Goal: Information Seeking & Learning: Learn about a topic

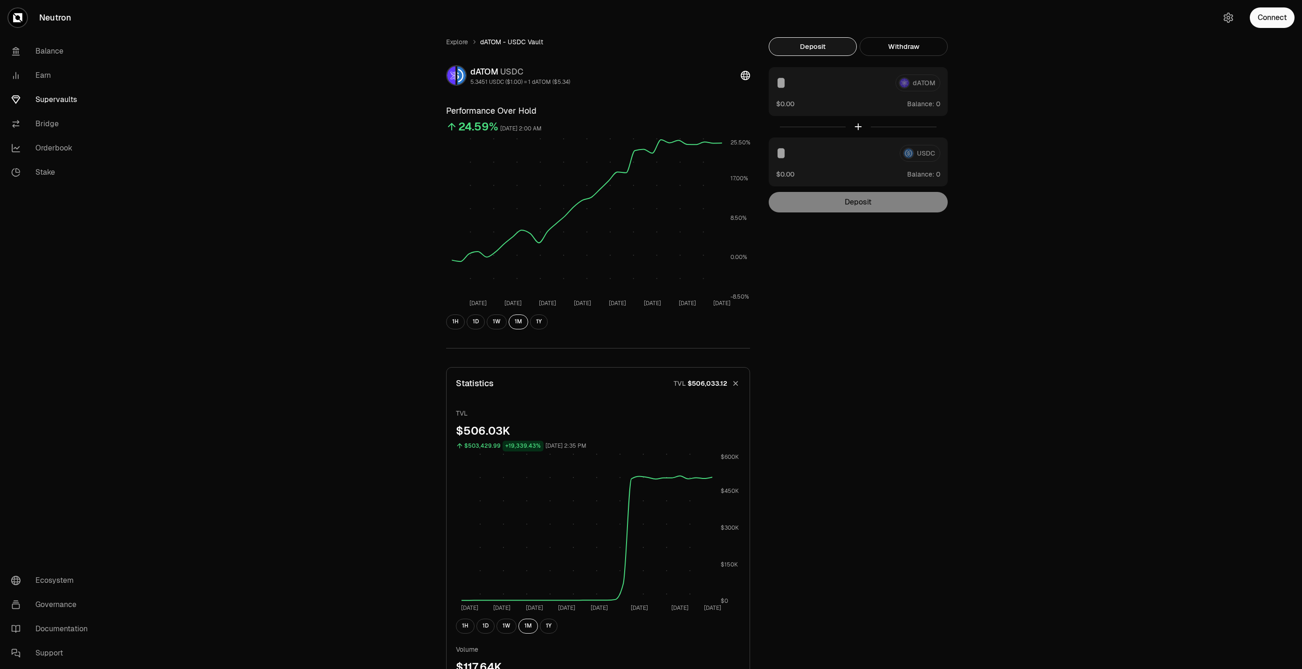
scroll to position [255, 0]
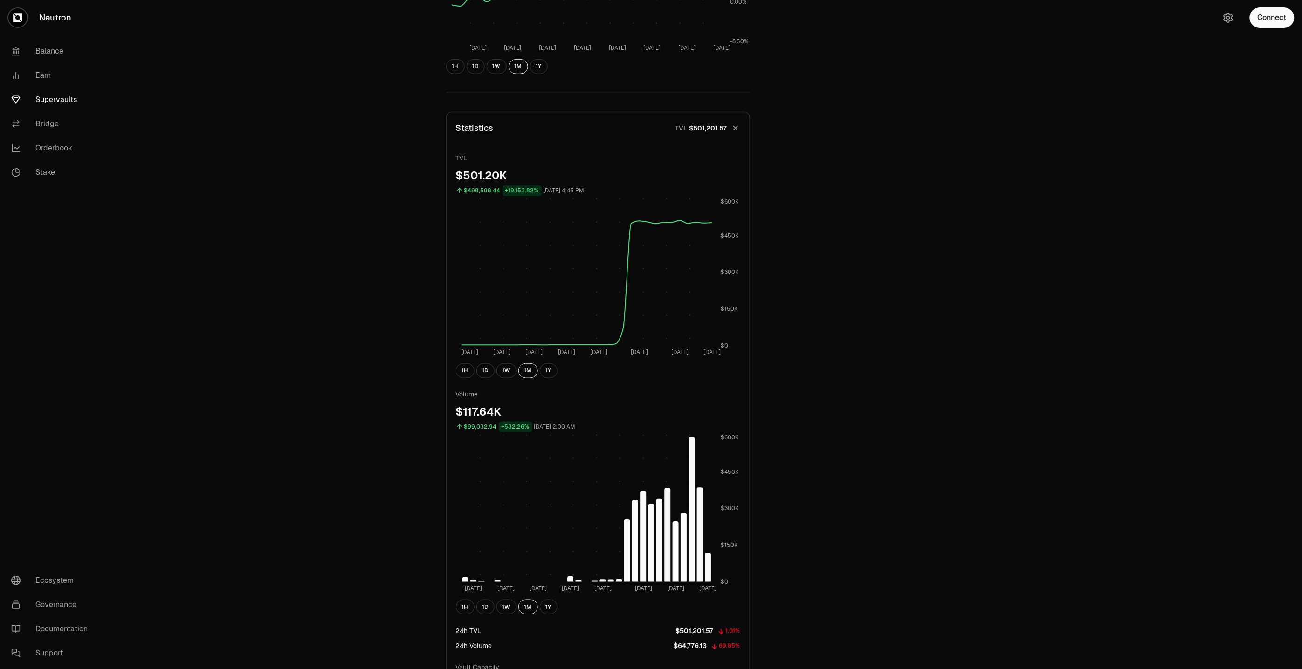
click at [45, 94] on link "Supervaults" at bounding box center [52, 100] width 97 height 24
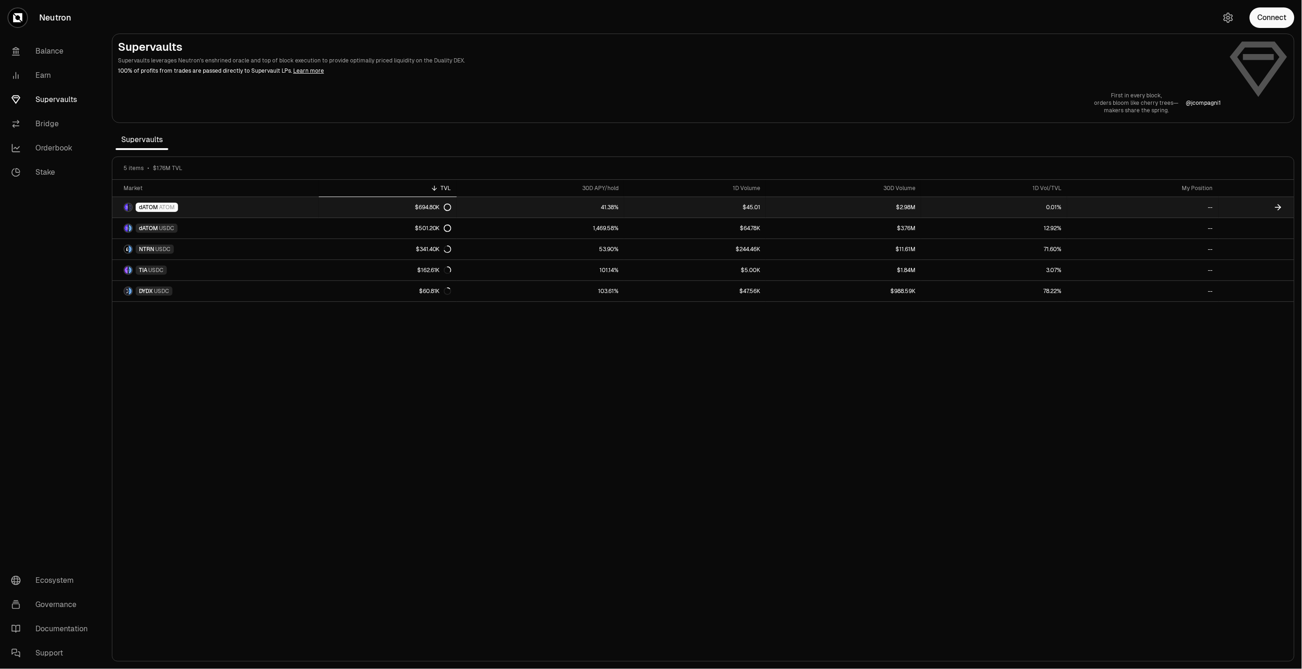
click at [226, 204] on link "dATOM ATOM" at bounding box center [215, 207] width 206 height 21
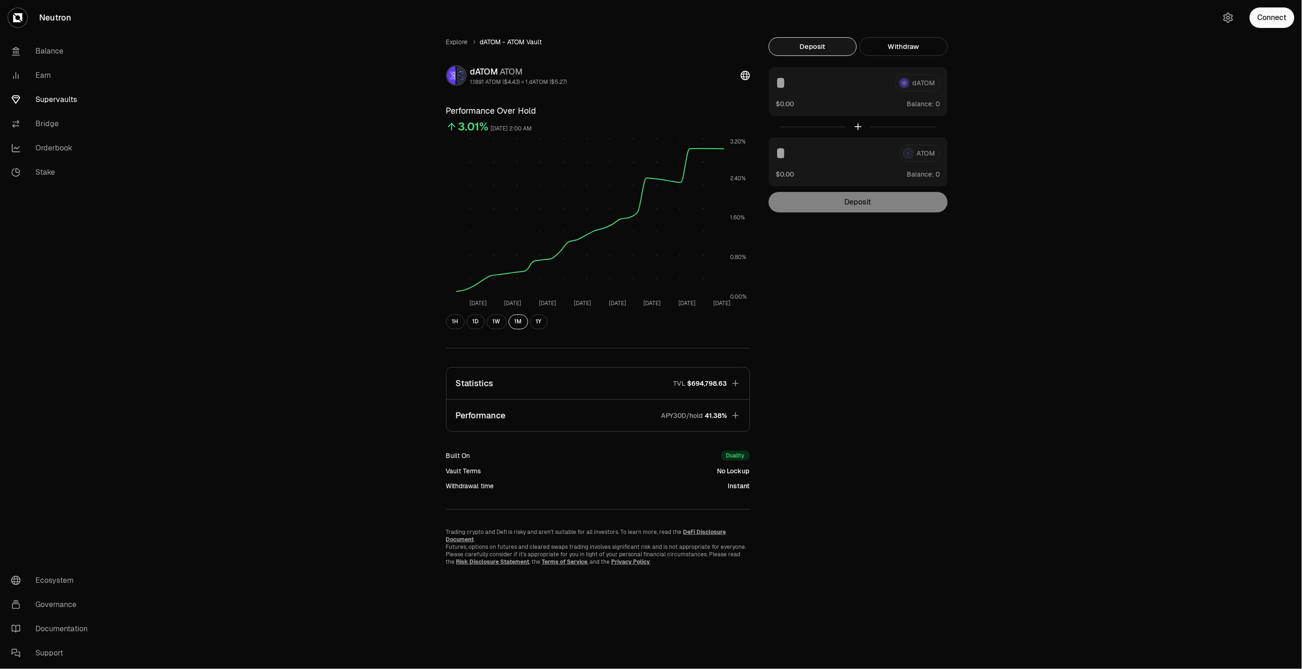
click at [606, 414] on button "Performance APY30D/hold 41.38%" at bounding box center [597, 416] width 303 height 32
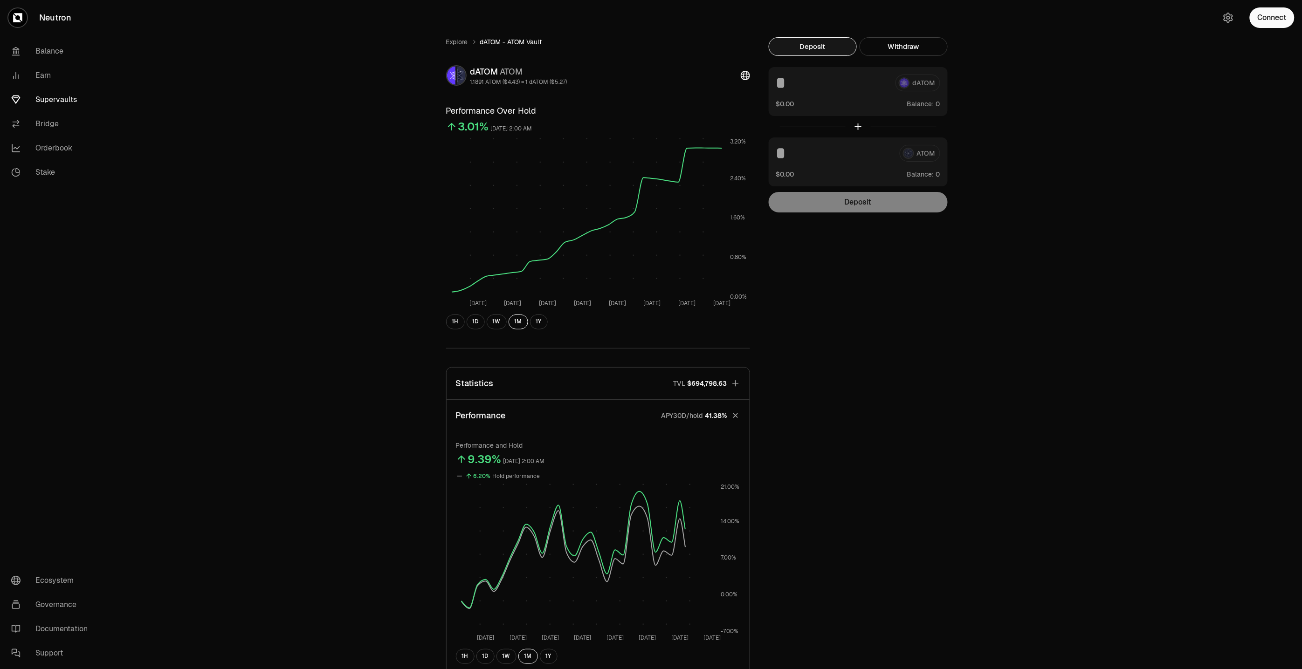
click at [602, 381] on button "Statistics TVL $694,798.63" at bounding box center [597, 384] width 303 height 32
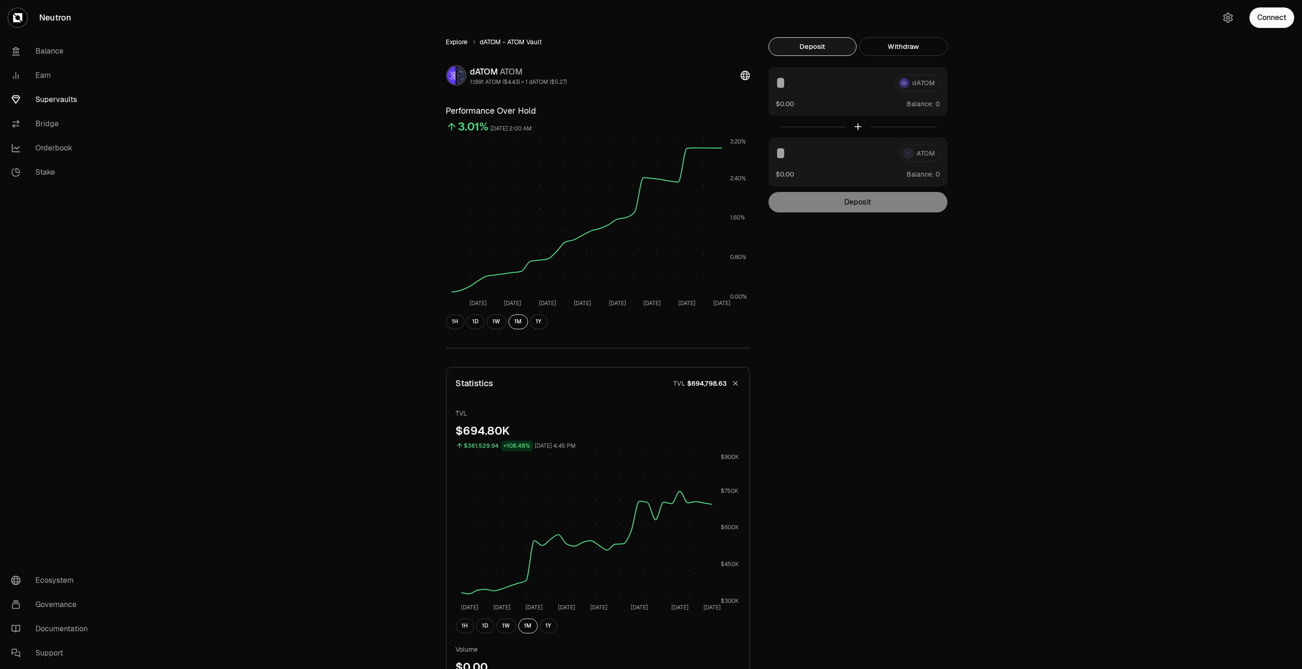
click at [460, 37] on link "Explore" at bounding box center [457, 41] width 22 height 9
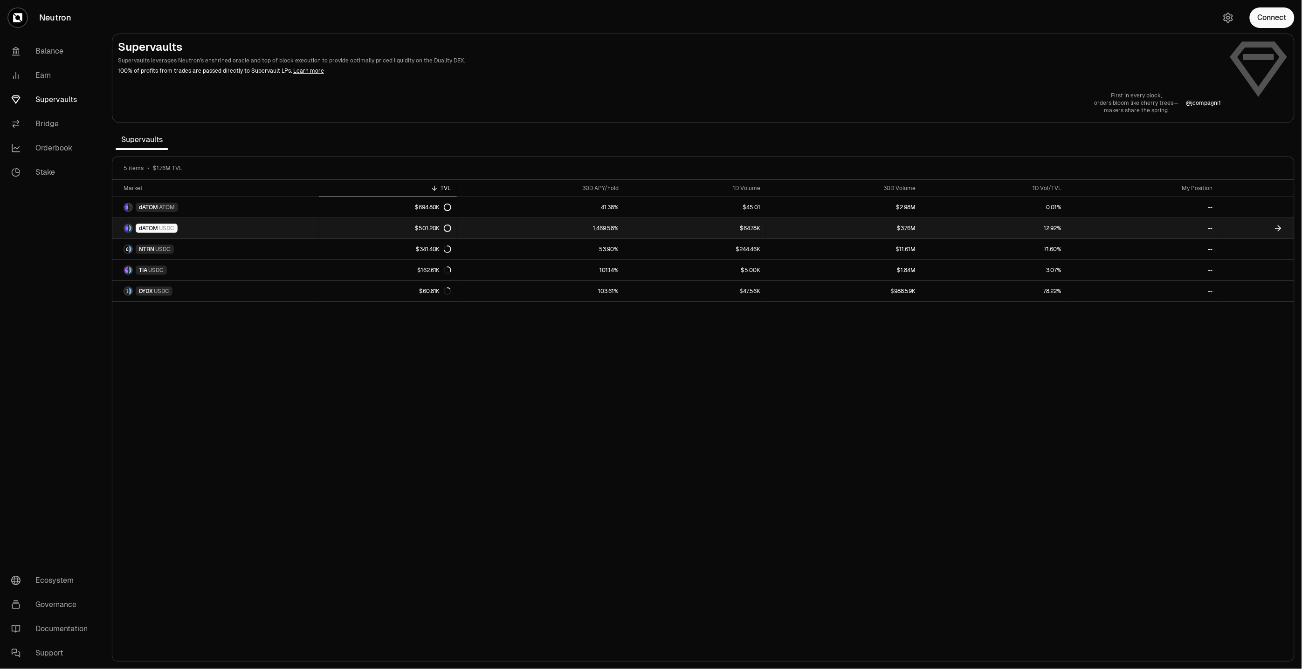
click at [501, 231] on link "1,469.58%" at bounding box center [540, 228] width 167 height 21
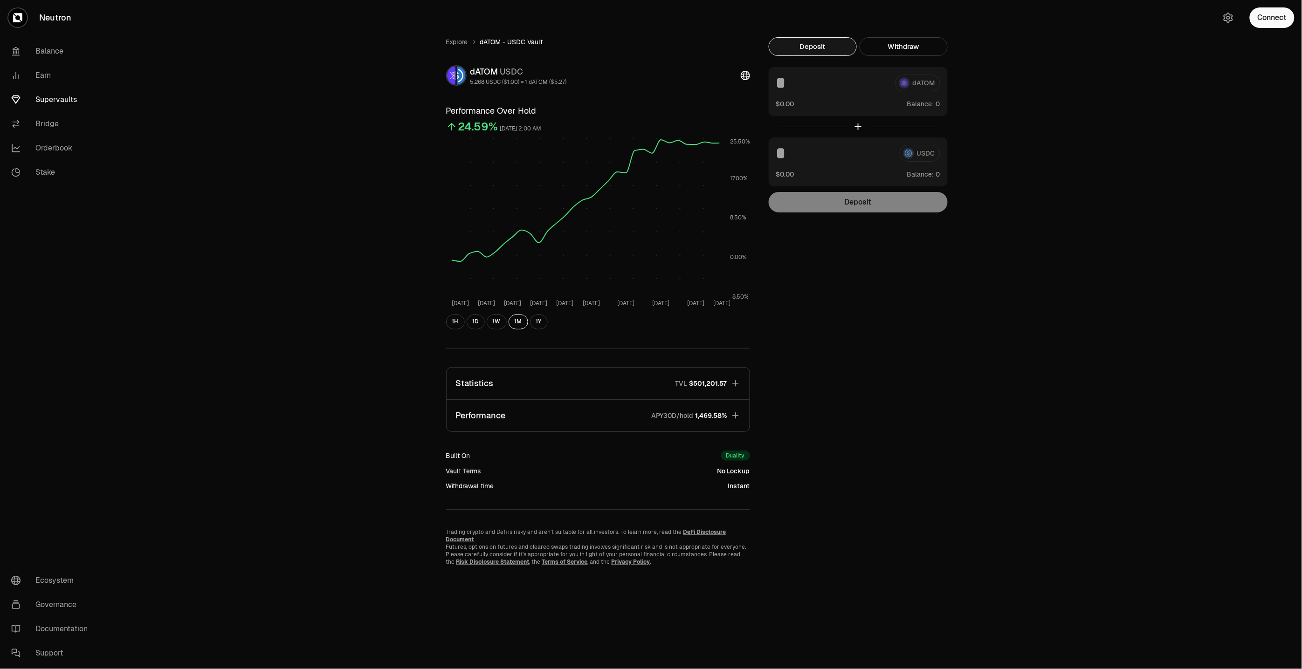
click at [637, 427] on button "Performance APY30D/hold 1,469.58%" at bounding box center [597, 416] width 303 height 32
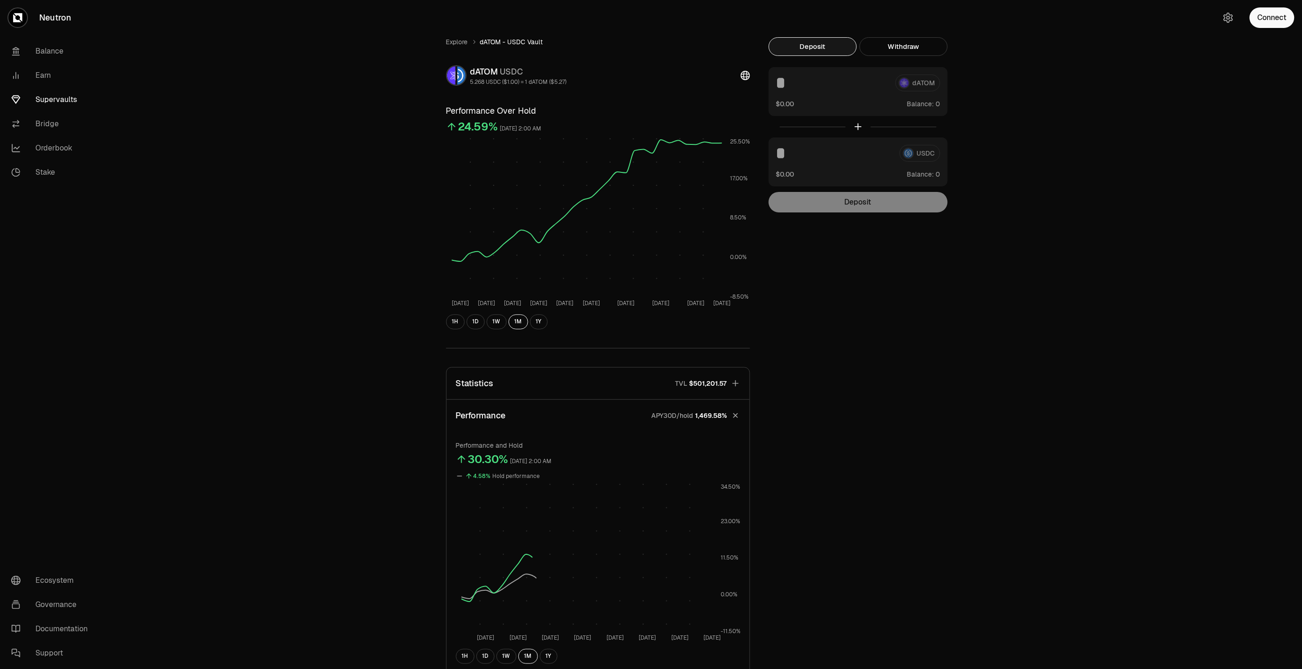
click at [656, 381] on button "Statistics TVL $501,201.57" at bounding box center [597, 384] width 303 height 32
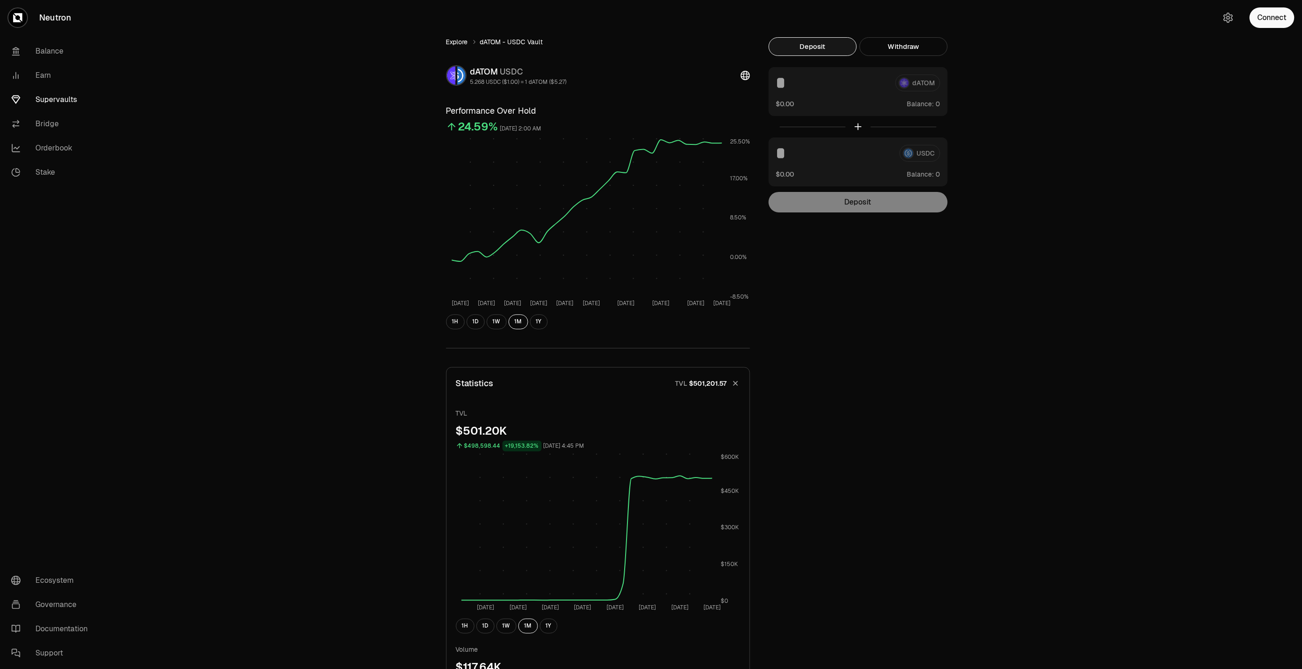
click at [452, 44] on link "Explore" at bounding box center [457, 41] width 22 height 9
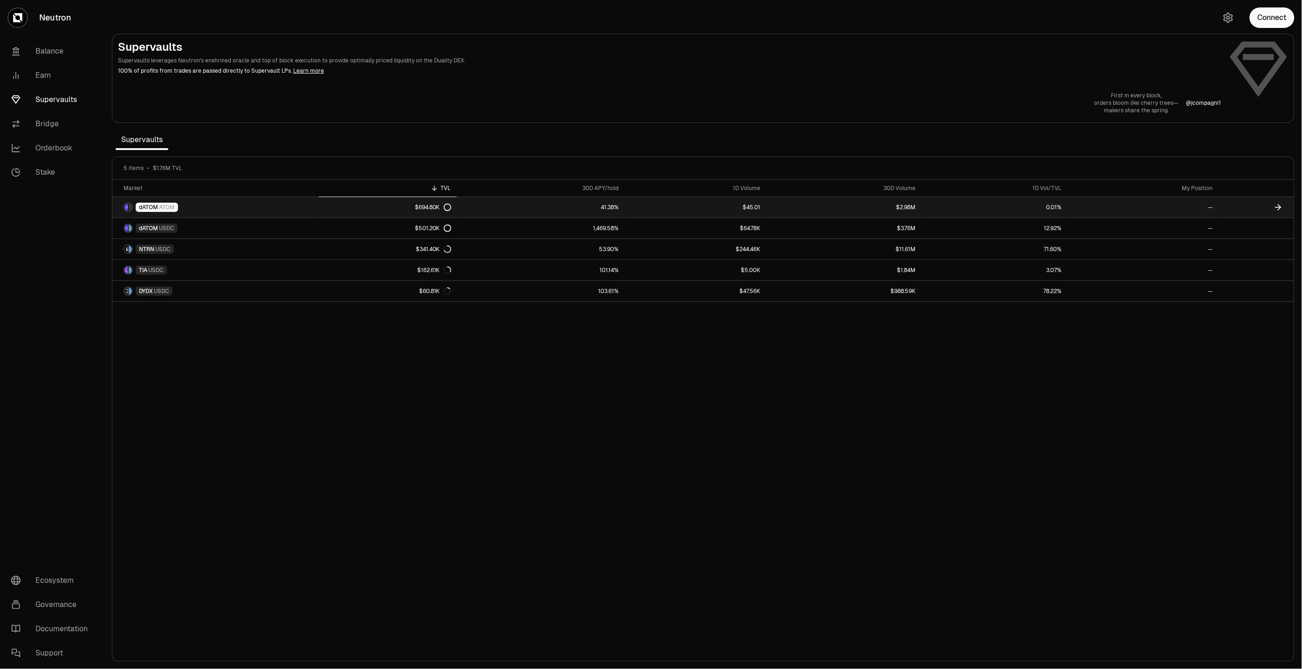
click at [341, 211] on link "$694.80K" at bounding box center [388, 207] width 138 height 21
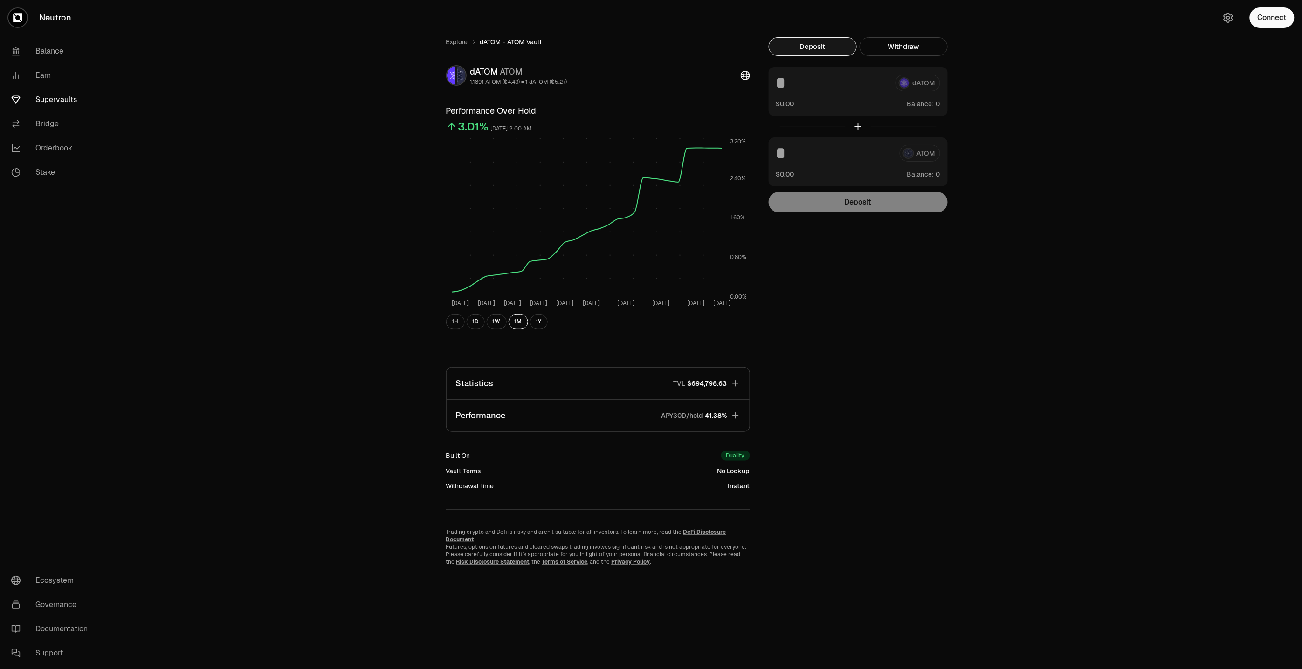
click at [595, 421] on button "Performance APY30D/hold 41.38%" at bounding box center [597, 416] width 303 height 32
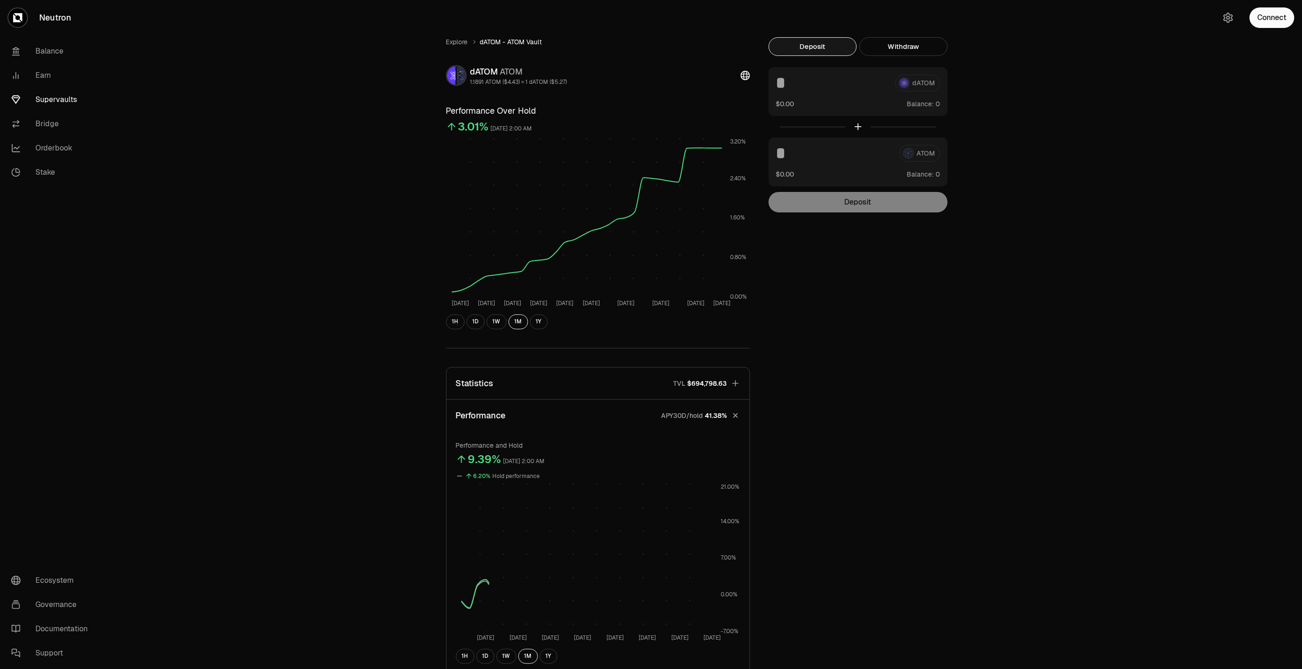
click at [618, 376] on button "Statistics TVL $694,798.63" at bounding box center [597, 384] width 303 height 32
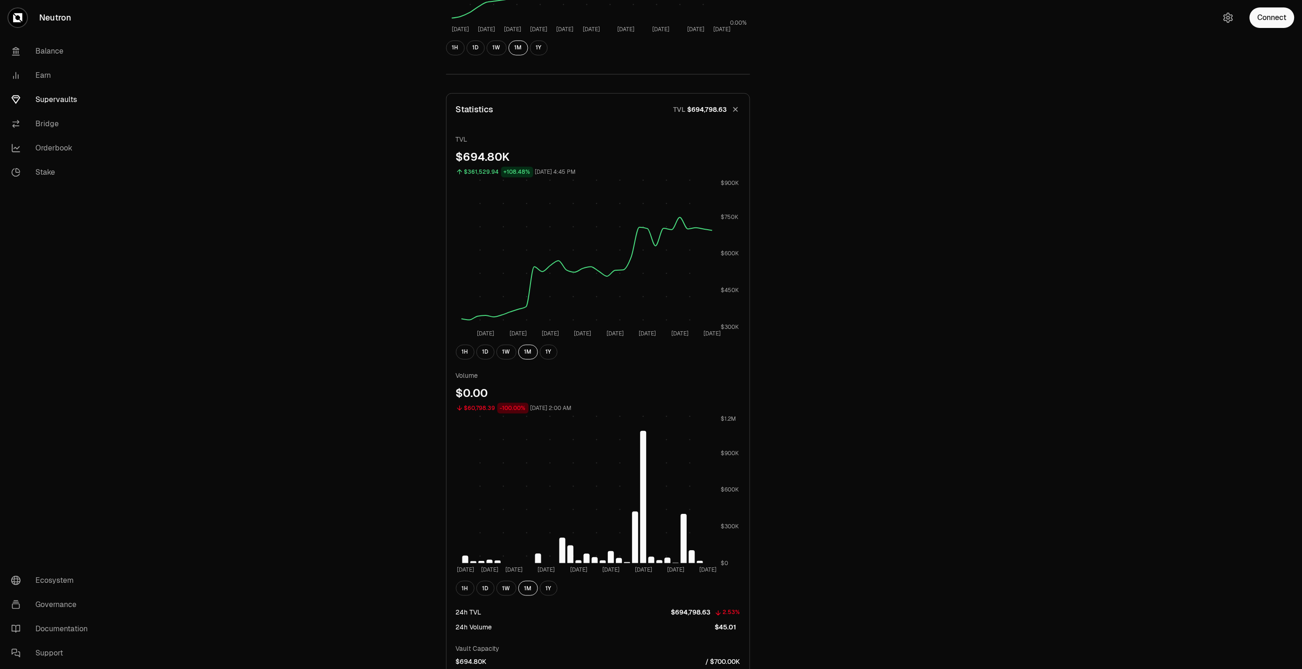
scroll to position [291, 0]
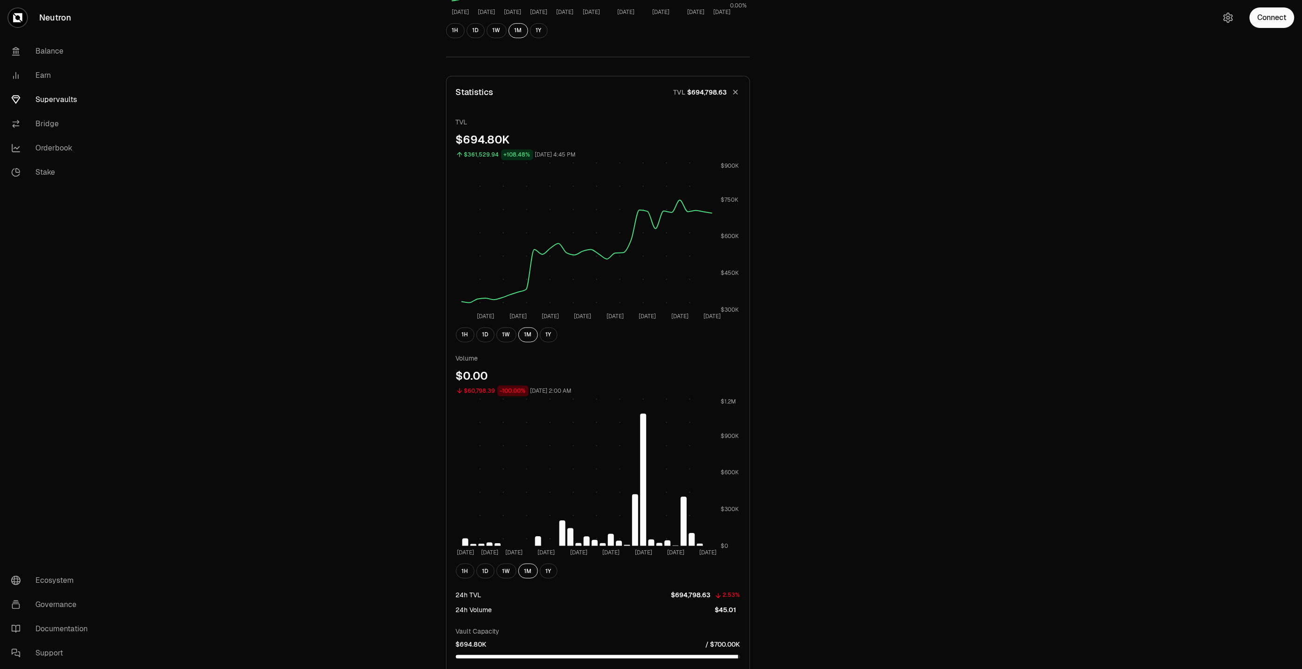
drag, startPoint x: 915, startPoint y: 495, endPoint x: 800, endPoint y: 502, distance: 114.9
click at [915, 495] on div "Explore dATOM - ATOM Vault dATOM ATOM 1.1891 ATOM ($4.43) = 1 dATOM ($5.27) Per…" at bounding box center [703, 311] width 537 height 1130
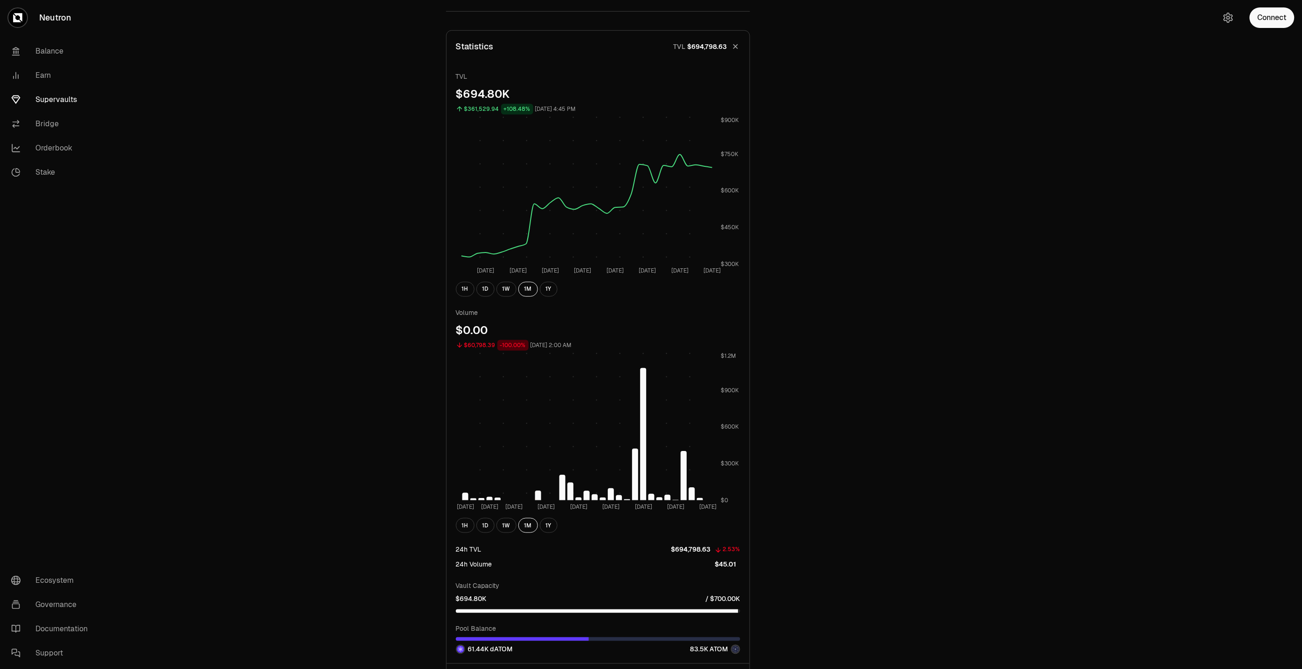
scroll to position [408, 0]
